Goal: Transaction & Acquisition: Book appointment/travel/reservation

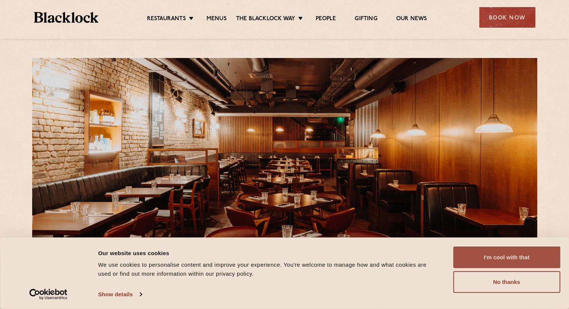
click at [474, 259] on button "I'm cool with that" at bounding box center [506, 258] width 107 height 22
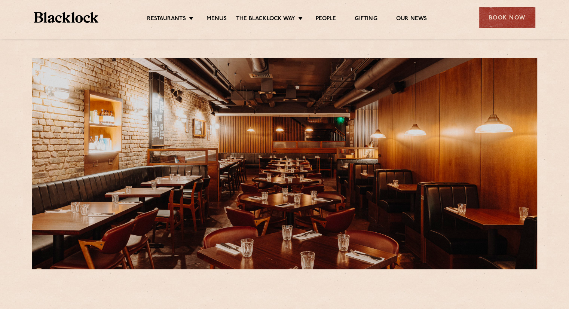
scroll to position [270, 0]
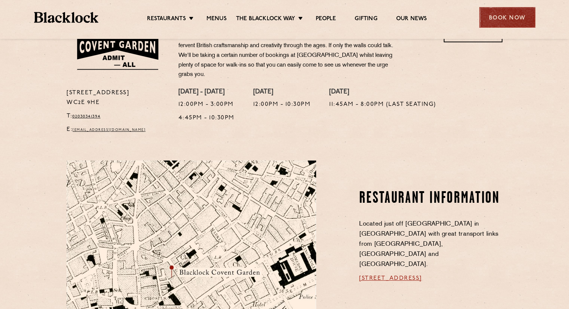
click at [513, 14] on div "Book Now" at bounding box center [507, 17] width 56 height 21
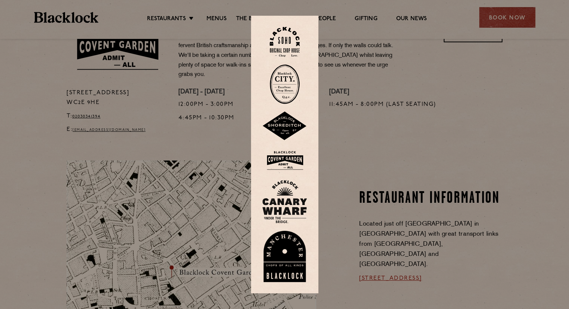
click at [288, 161] on img at bounding box center [284, 160] width 45 height 24
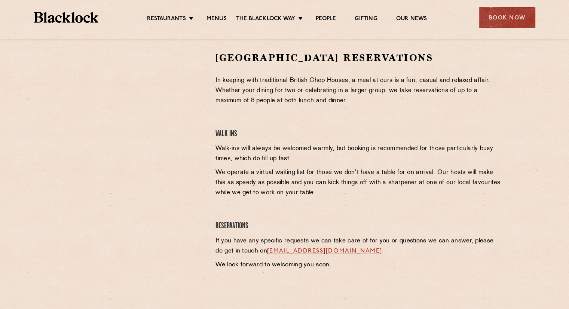
scroll to position [240, 0]
